Goal: Task Accomplishment & Management: Manage account settings

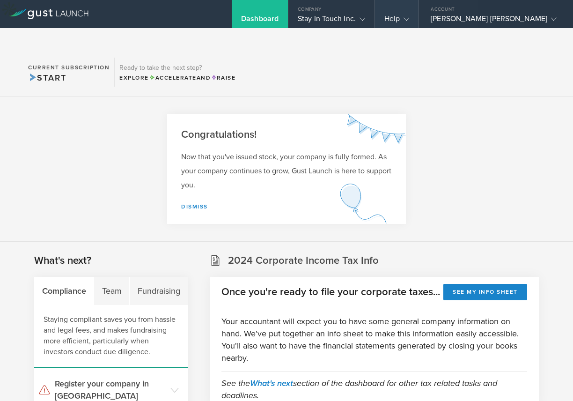
click at [418, 17] on div "Help" at bounding box center [397, 14] width 44 height 28
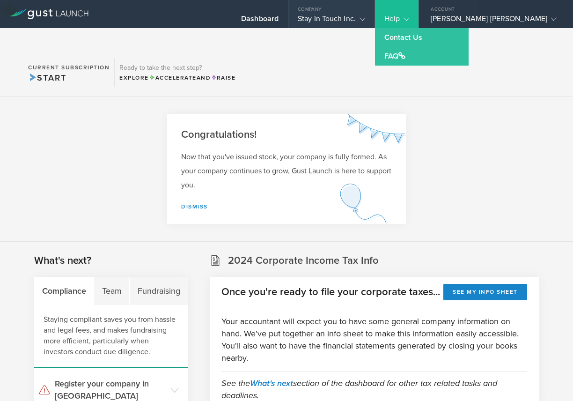
click at [365, 18] on div "Stay In Touch Inc." at bounding box center [331, 21] width 67 height 14
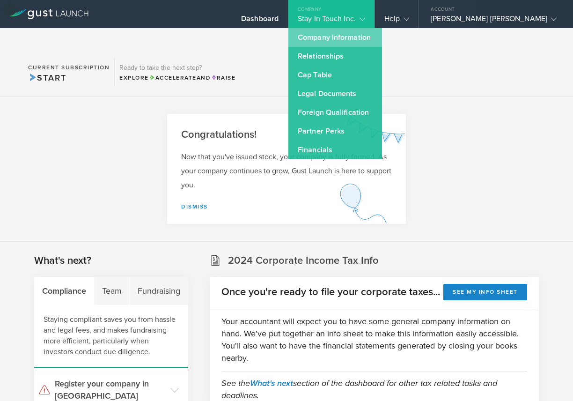
click at [357, 41] on link "Company Information" at bounding box center [335, 37] width 94 height 19
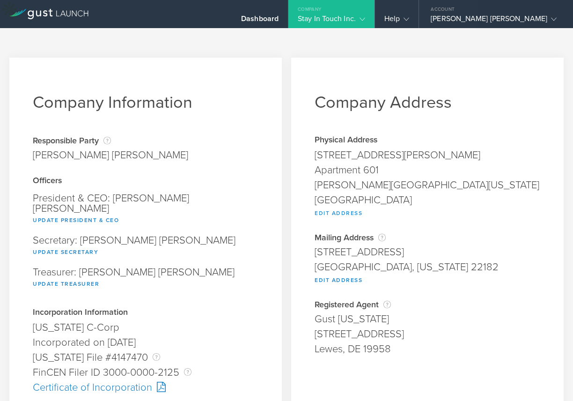
click at [328, 207] on button "Edit Address" at bounding box center [339, 212] width 48 height 11
type input "[STREET_ADDRESS][PERSON_NAME]"
type input "Apartment 601"
type input "[PERSON_NAME]"
select select "VA"
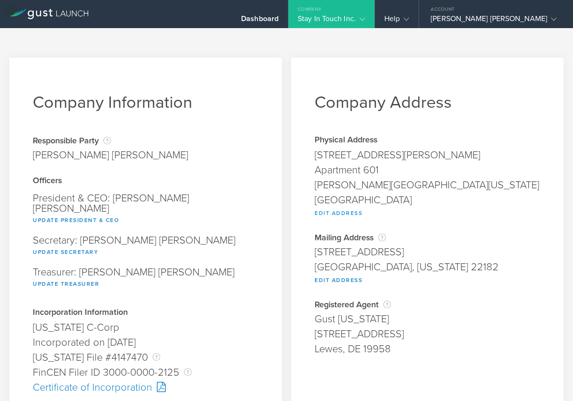
type input "22102"
type input "[GEOGRAPHIC_DATA]"
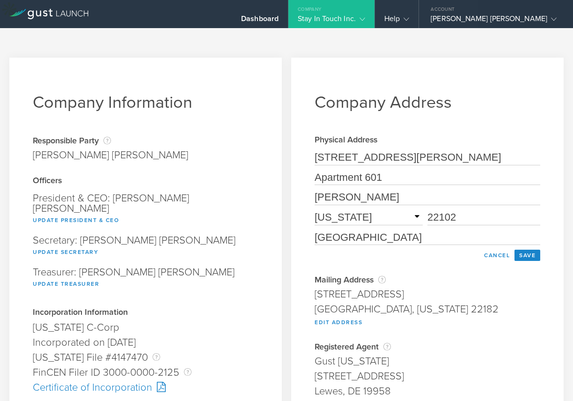
click at [428, 150] on input "[STREET_ADDRESS][PERSON_NAME]" at bounding box center [428, 157] width 226 height 15
type input "[STREET_ADDRESS]"
type input "S"
type input "Sterling"
type input "20166"
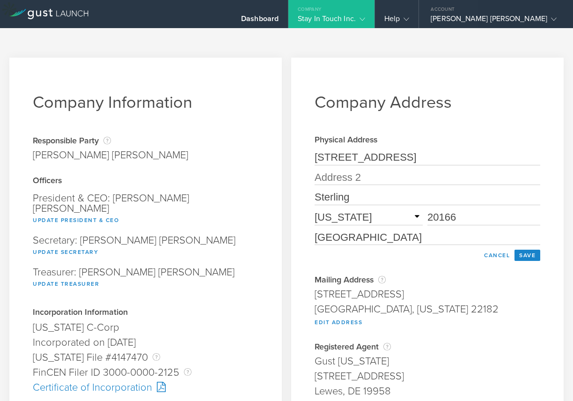
click at [341, 249] on div "Cancel Save" at bounding box center [428, 254] width 226 height 11
click at [519, 249] on button "Save" at bounding box center [527, 254] width 26 height 11
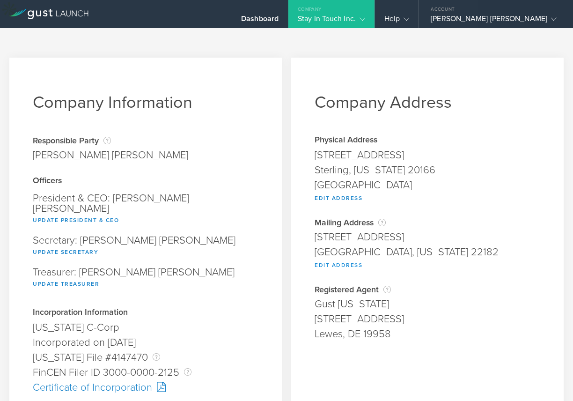
click at [338, 259] on button "Edit Address" at bounding box center [339, 264] width 48 height 11
type input "[STREET_ADDRESS]"
type input "[GEOGRAPHIC_DATA]"
select select "VA"
type input "22182"
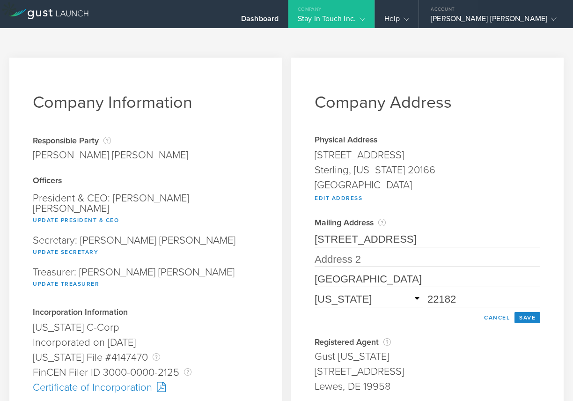
click at [364, 232] on input "[STREET_ADDRESS]" at bounding box center [428, 239] width 226 height 15
type input "[STREET_ADDRESS]"
type input "Sterling"
type input "20166"
click at [321, 312] on div "Cancel Save" at bounding box center [428, 317] width 226 height 11
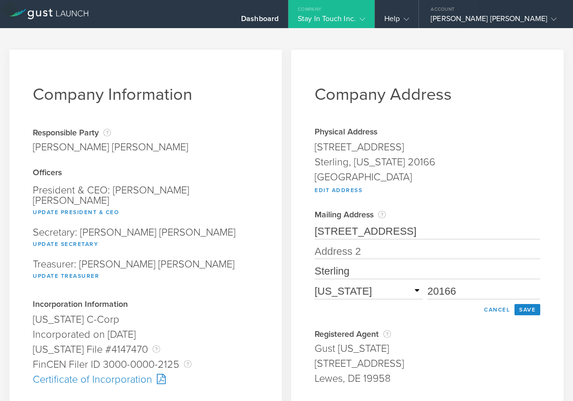
scroll to position [15, 0]
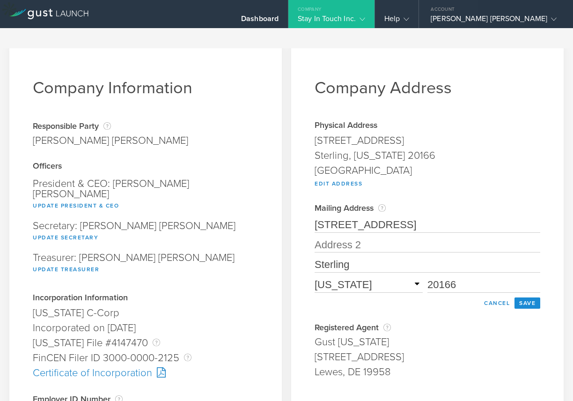
click at [514, 297] on button "Save" at bounding box center [527, 302] width 26 height 11
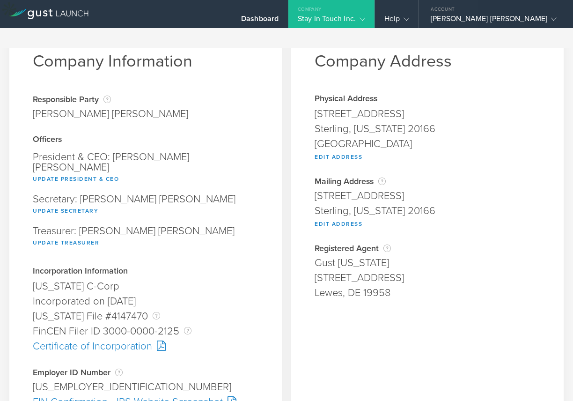
scroll to position [0, 0]
